Goal: Complete application form: Complete application form

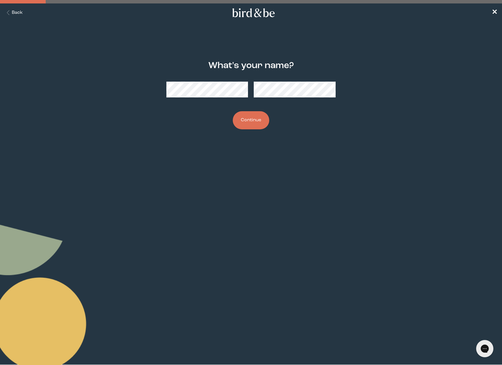
click at [233, 111] on button "Continue" at bounding box center [251, 120] width 37 height 18
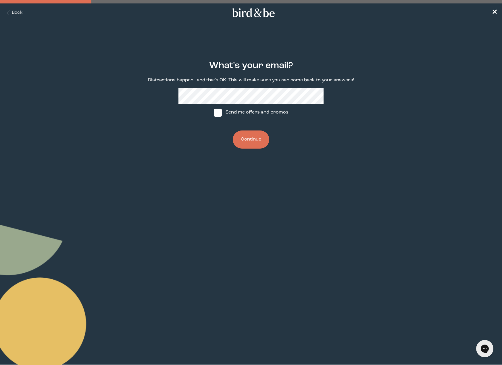
click at [233, 131] on button "Continue" at bounding box center [251, 140] width 37 height 18
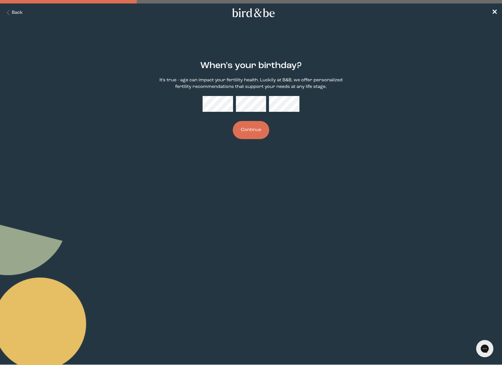
click at [233, 121] on button "Continue" at bounding box center [251, 130] width 37 height 18
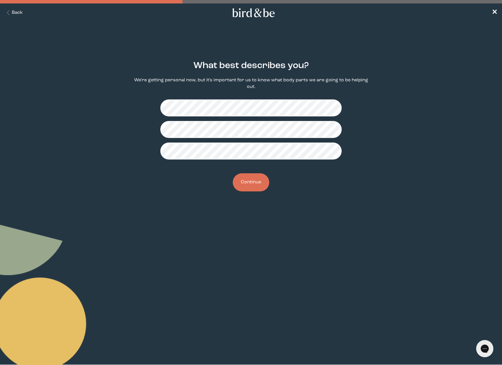
click at [240, 135] on fieldset at bounding box center [250, 129] width 181 height 69
click at [259, 173] on button "Continue" at bounding box center [251, 182] width 37 height 18
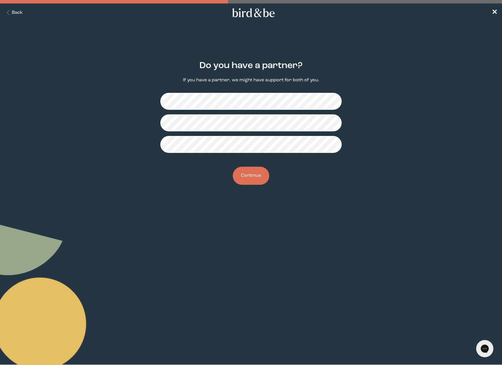
click at [253, 175] on button "Continue" at bounding box center [251, 176] width 37 height 18
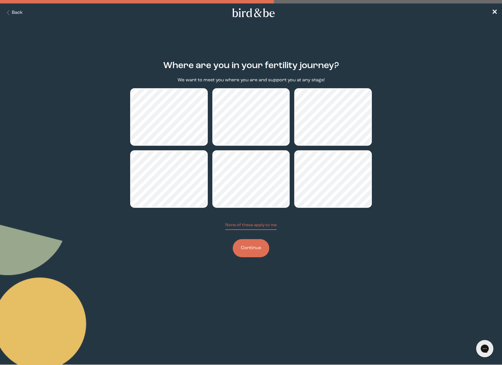
click at [248, 249] on button "Continue" at bounding box center [251, 248] width 37 height 18
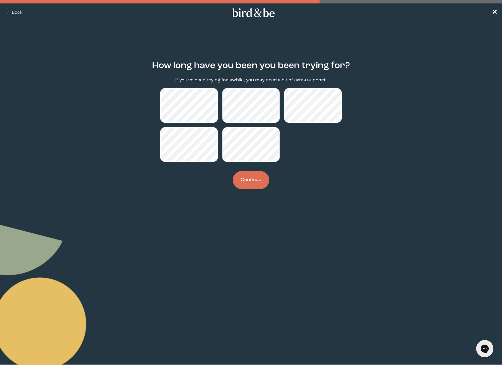
click at [245, 184] on button "Continue" at bounding box center [251, 180] width 37 height 18
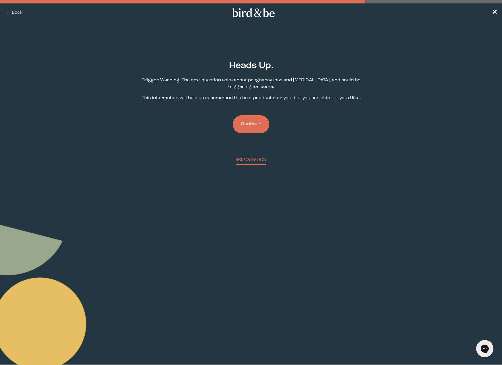
click at [246, 123] on button "Continue" at bounding box center [251, 124] width 37 height 18
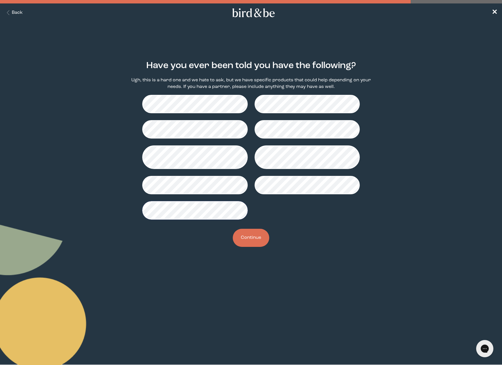
click at [247, 240] on button "Continue" at bounding box center [251, 238] width 37 height 18
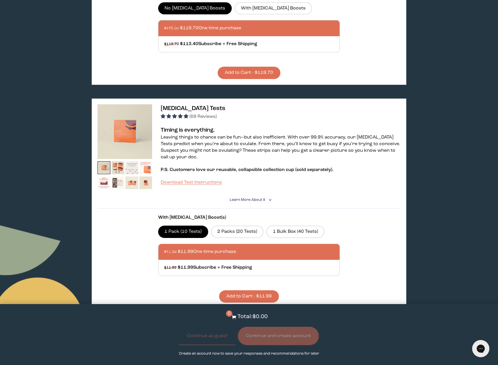
scroll to position [295, 0]
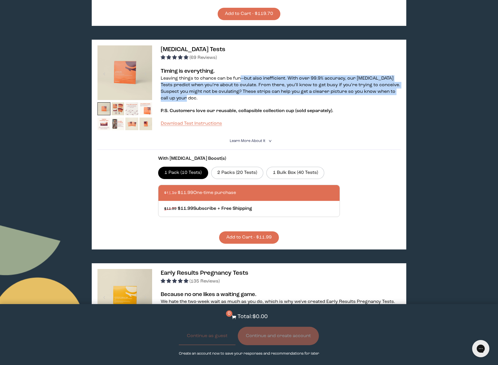
drag, startPoint x: 239, startPoint y: 77, endPoint x: 253, endPoint y: 100, distance: 26.5
click at [253, 100] on p "Leaving things to chance can be fun—but also inefficient. With over 99.9% accur…" at bounding box center [281, 88] width 240 height 26
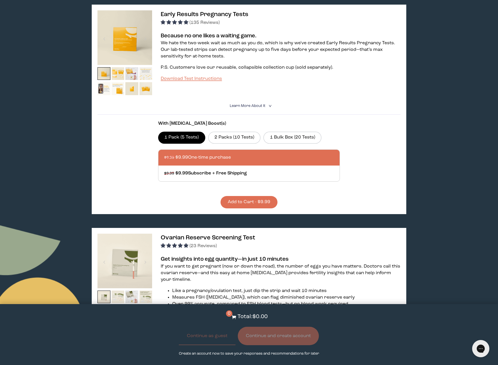
scroll to position [726, 0]
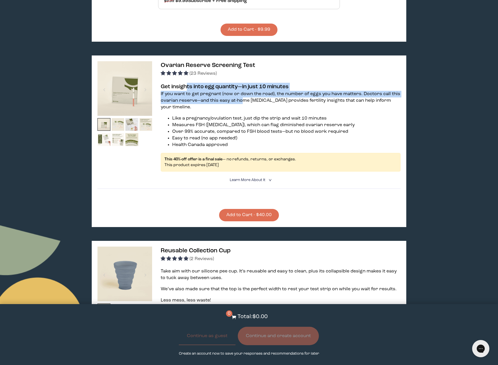
drag, startPoint x: 187, startPoint y: 90, endPoint x: 244, endPoint y: 98, distance: 57.5
click at [244, 98] on div "Get insights into egg quantity—in just 10 minutes If you want to get pregnant (…" at bounding box center [281, 127] width 240 height 89
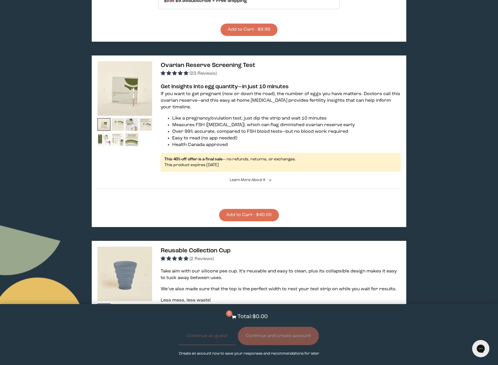
click at [288, 118] on li "Like a pregnancy/ovulation test, just dip the strip and wait 10 minutes" at bounding box center [286, 118] width 228 height 7
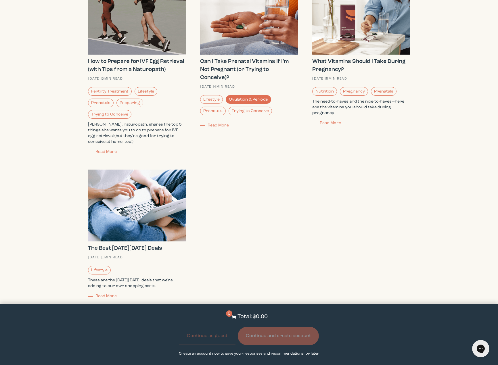
scroll to position [1723, 0]
